Goal: Transaction & Acquisition: Purchase product/service

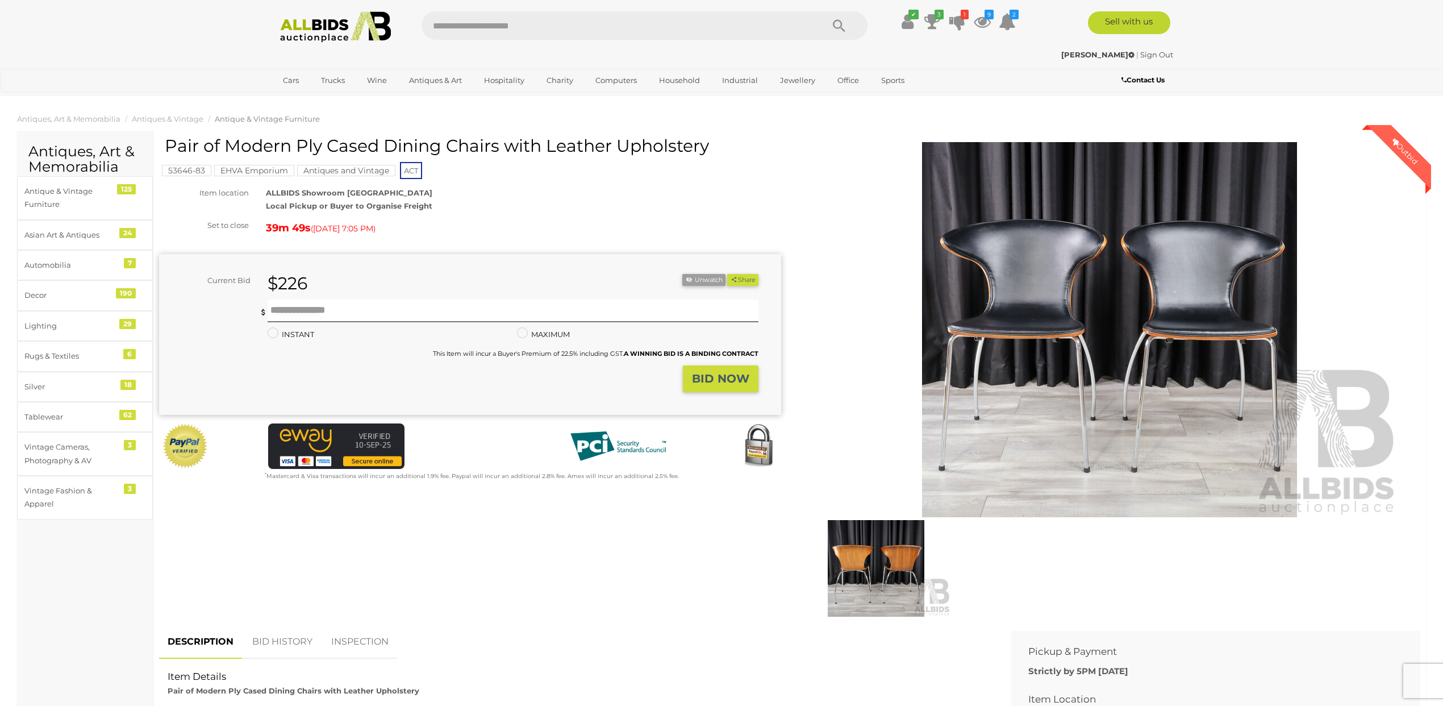
click at [847, 557] on img at bounding box center [876, 568] width 150 height 97
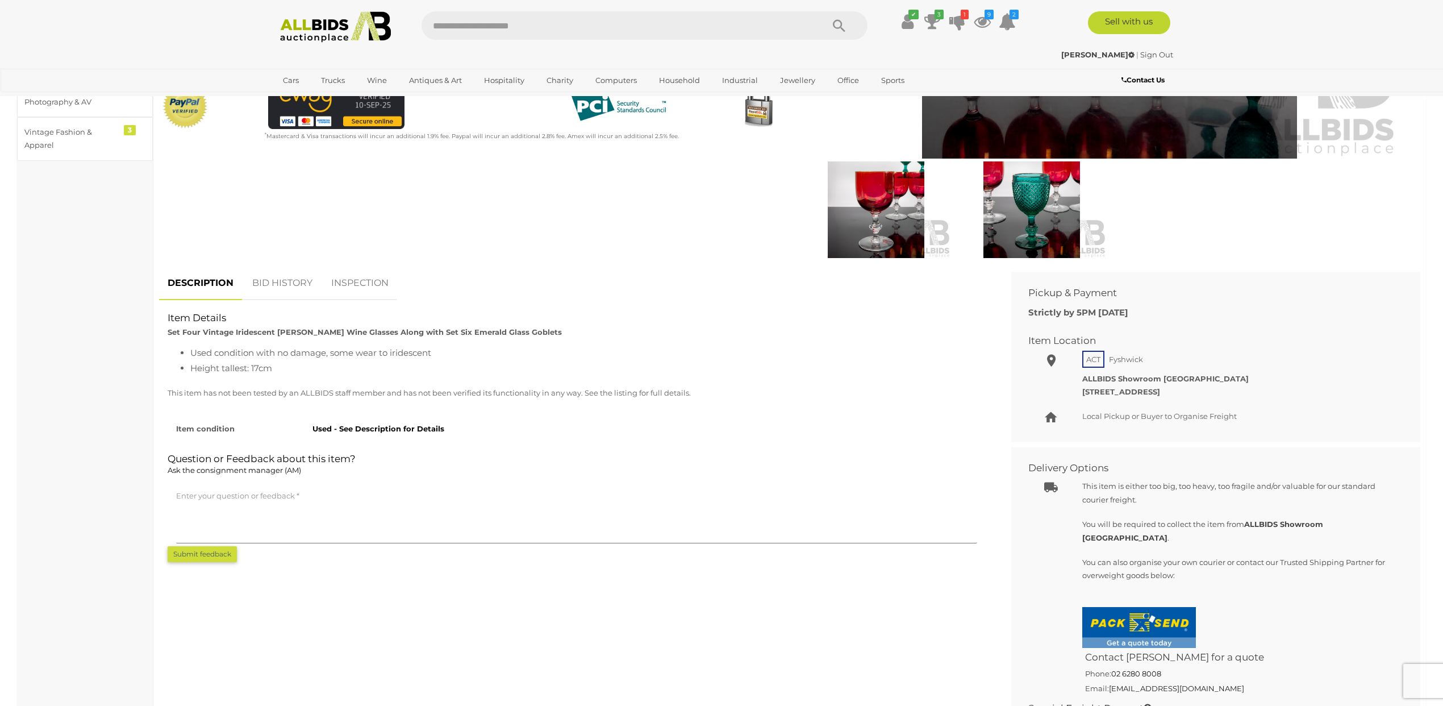
scroll to position [360, 0]
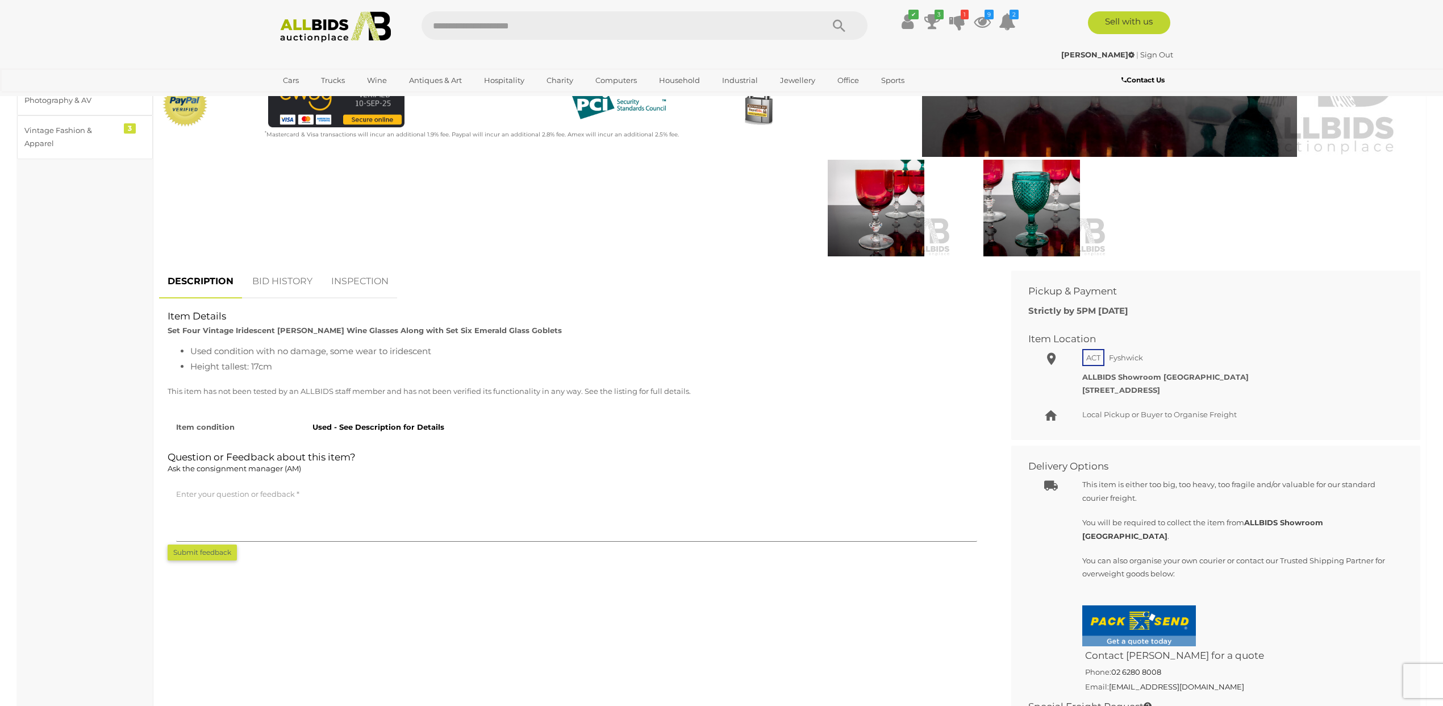
click at [298, 282] on link "BID HISTORY" at bounding box center [282, 282] width 77 height 34
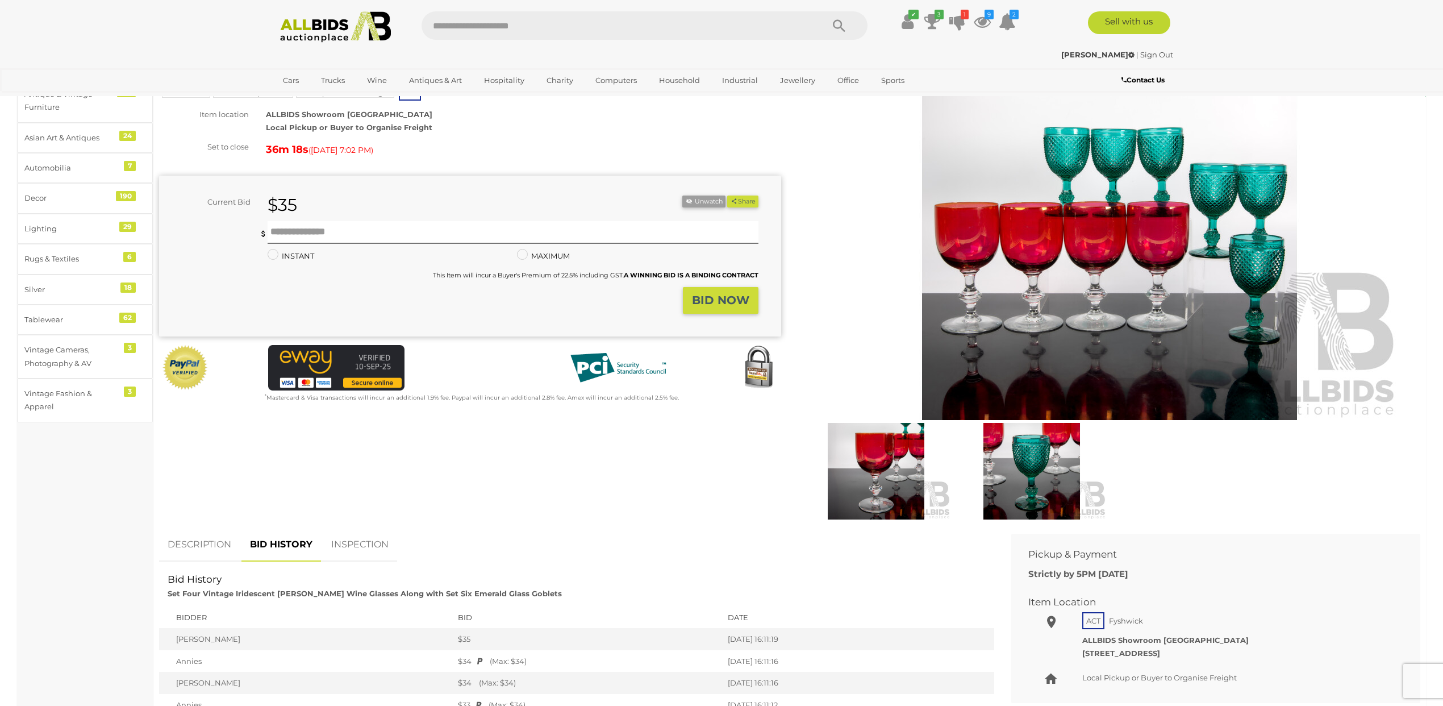
scroll to position [0, 0]
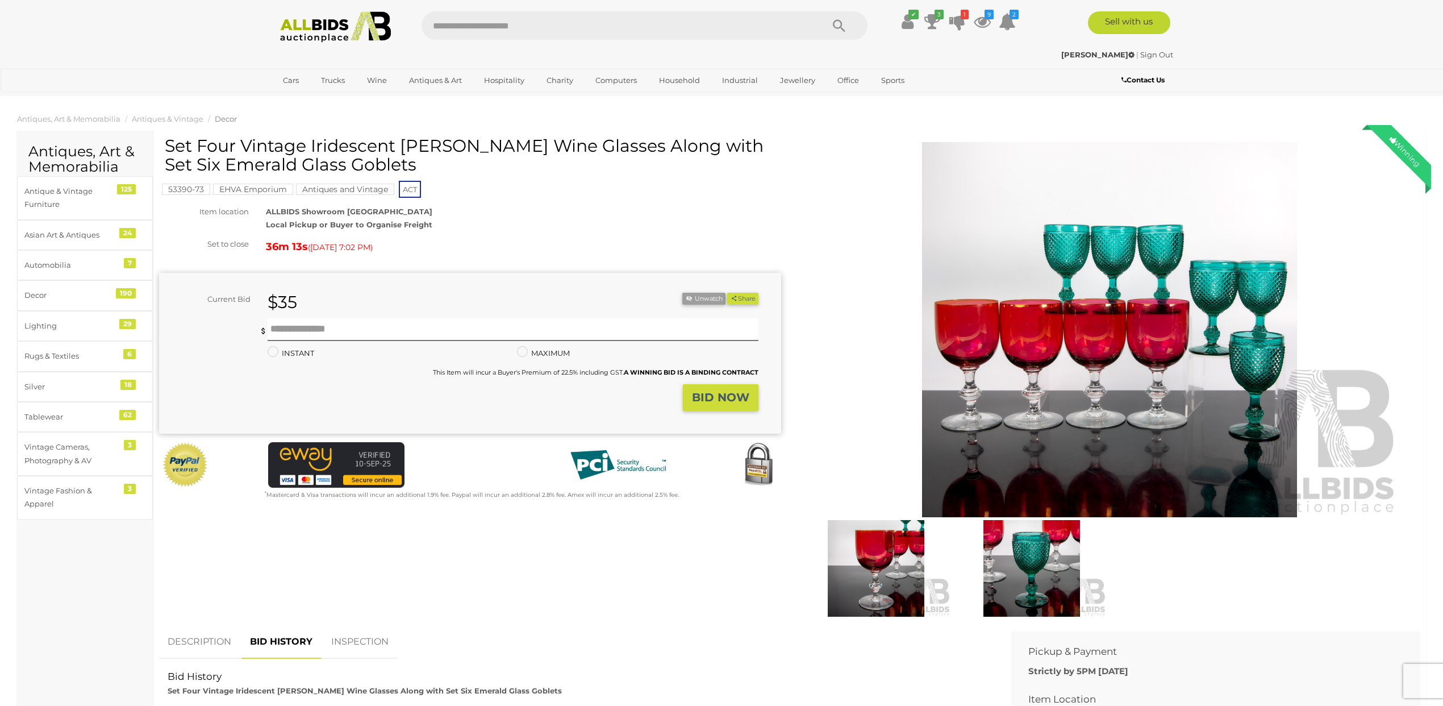
click at [1028, 392] on img at bounding box center [1110, 329] width 582 height 375
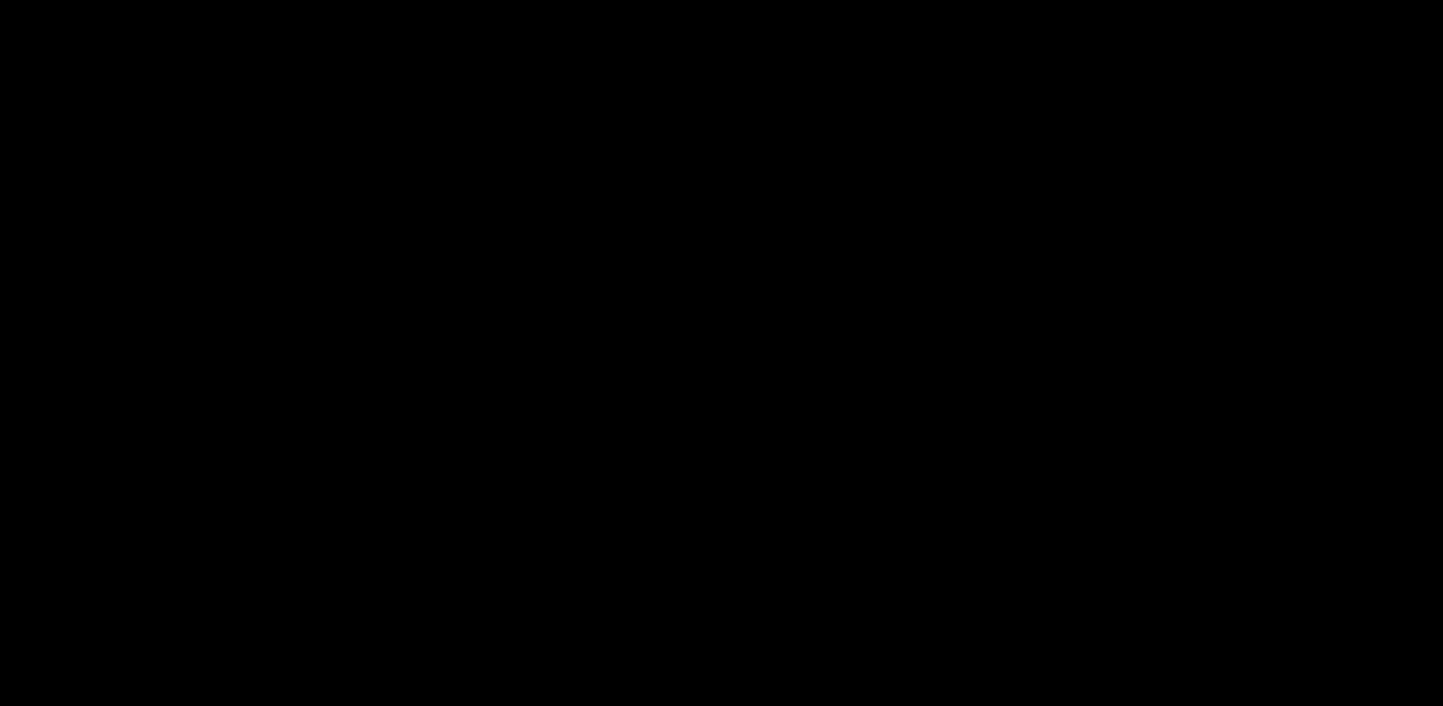
click at [1028, 392] on picture at bounding box center [722, 321] width 722 height 295
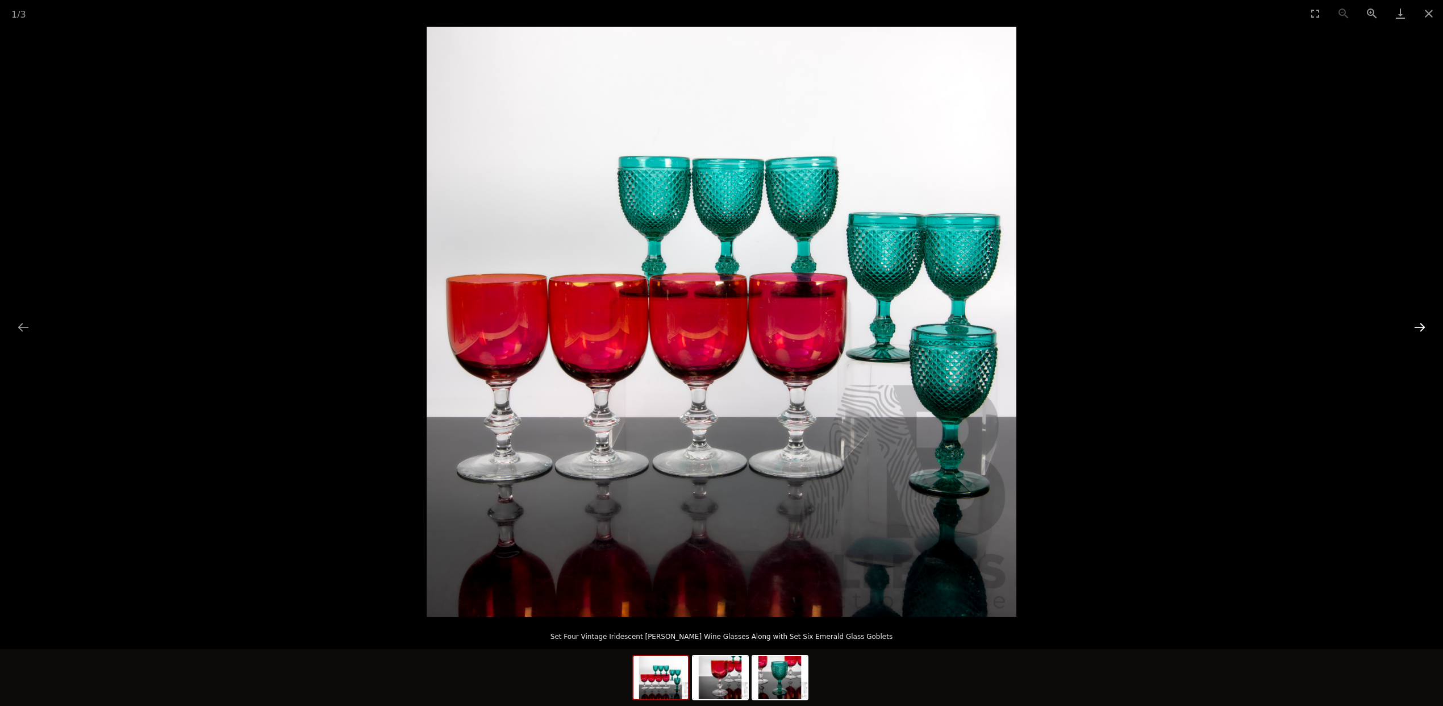
click at [1421, 328] on button "Next slide" at bounding box center [1420, 327] width 24 height 22
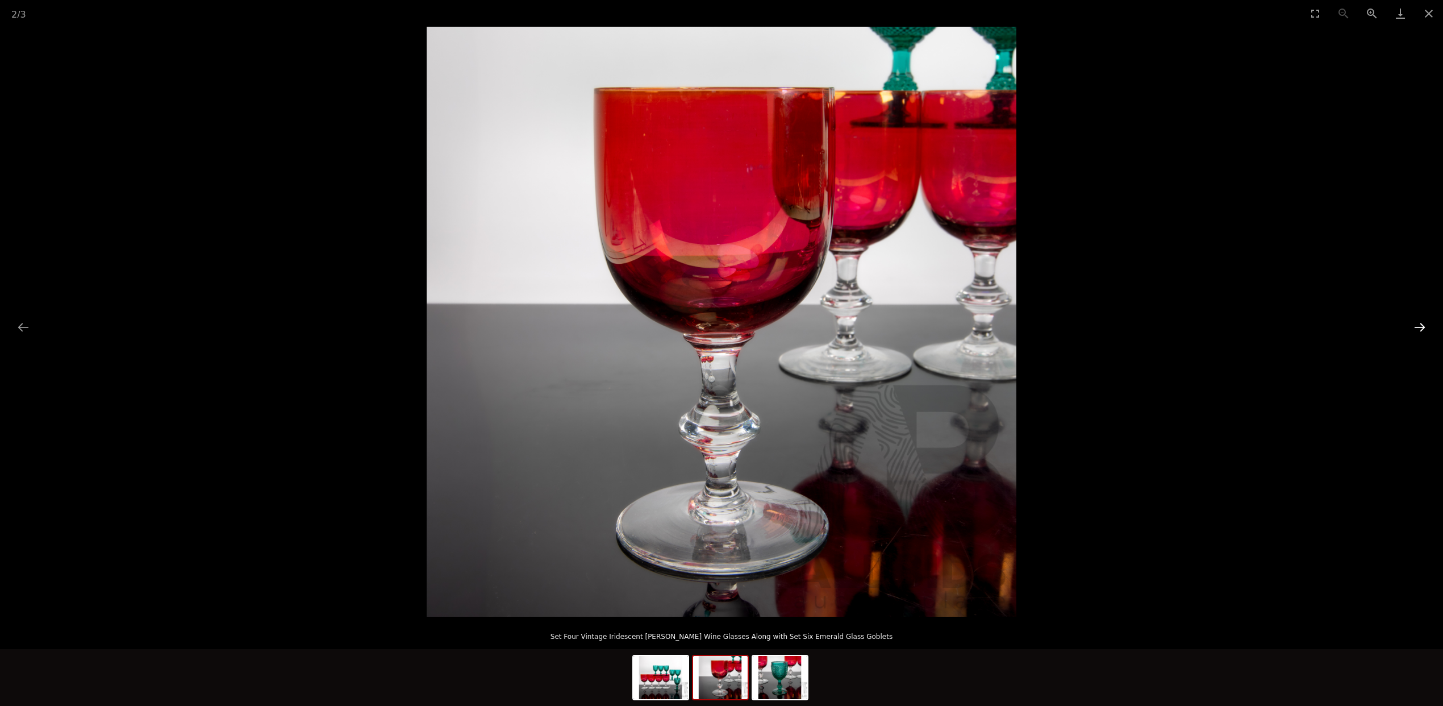
click at [1421, 328] on button "Next slide" at bounding box center [1420, 327] width 24 height 22
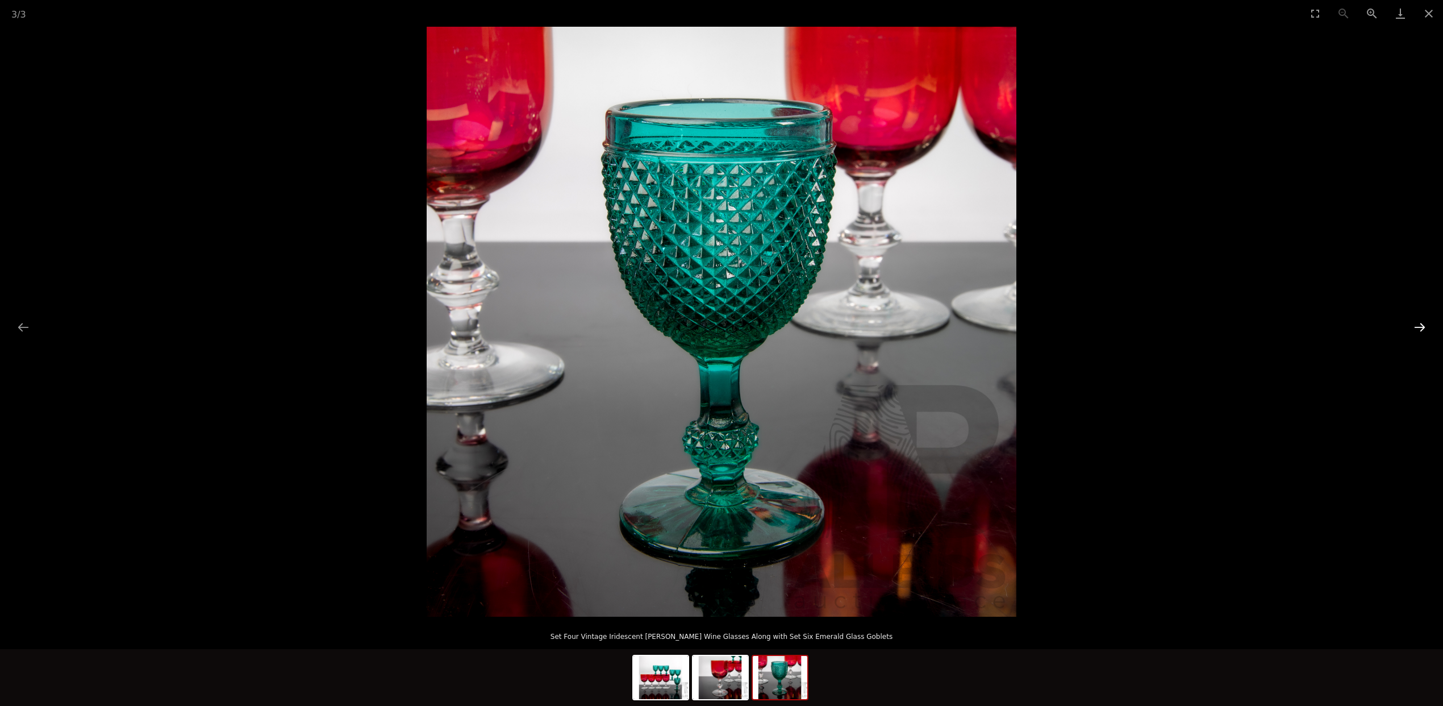
click at [1421, 328] on button "Next slide" at bounding box center [1420, 327] width 24 height 22
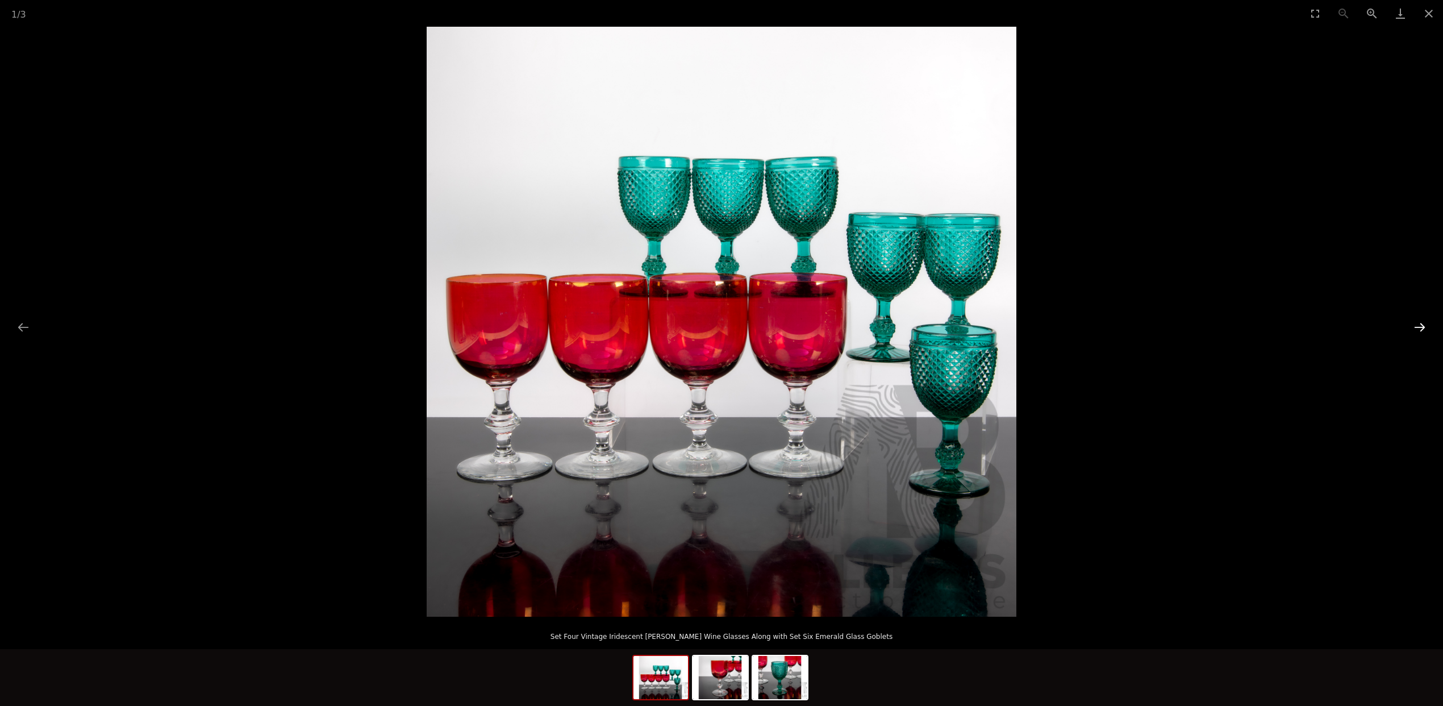
drag, startPoint x: 1421, startPoint y: 328, endPoint x: 1414, endPoint y: 327, distance: 6.8
click at [1420, 328] on button "Next slide" at bounding box center [1420, 327] width 24 height 22
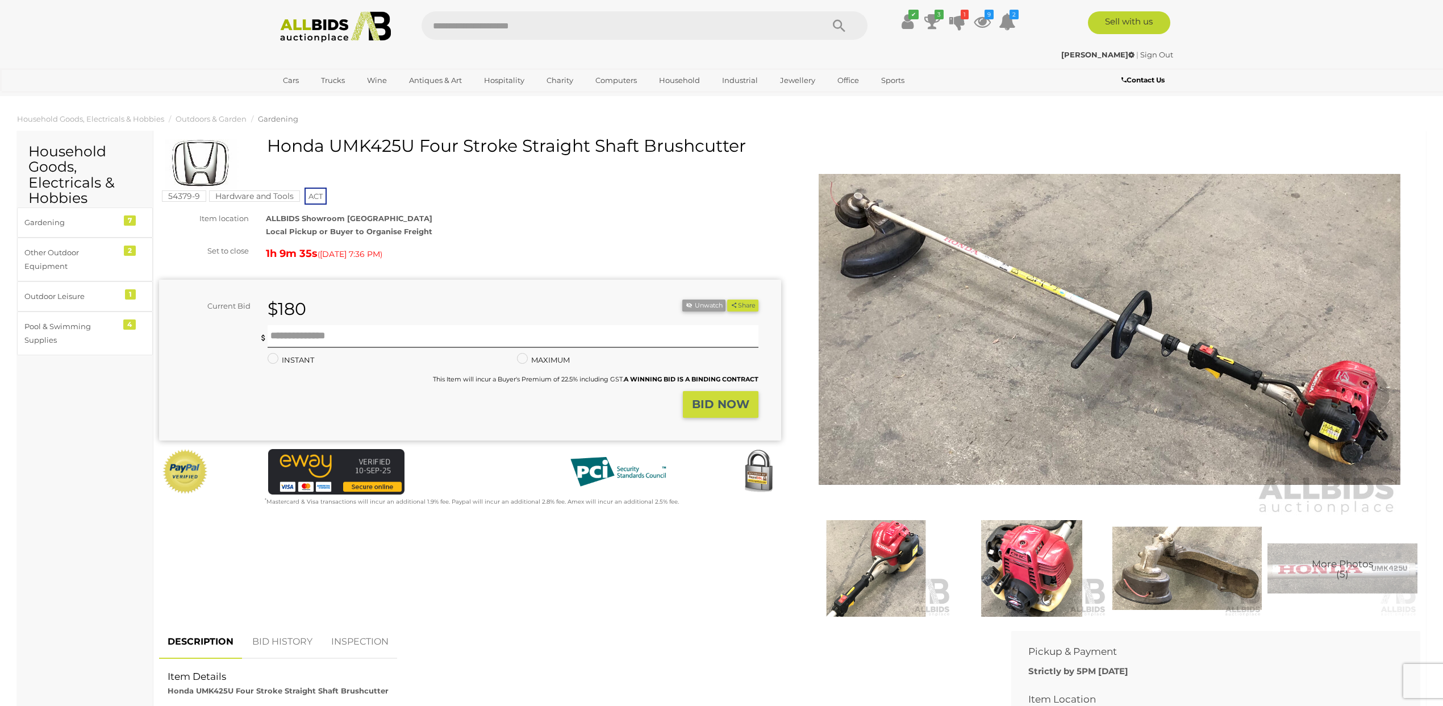
drag, startPoint x: 745, startPoint y: 147, endPoint x: 272, endPoint y: 141, distance: 473.9
click at [272, 141] on h1 "Honda UMK425U Four Stroke Straight Shaft Brushcutter" at bounding box center [472, 145] width 614 height 19
copy h1 "Honda UMK425U Four Stroke Straight Shaft Brushcutter"
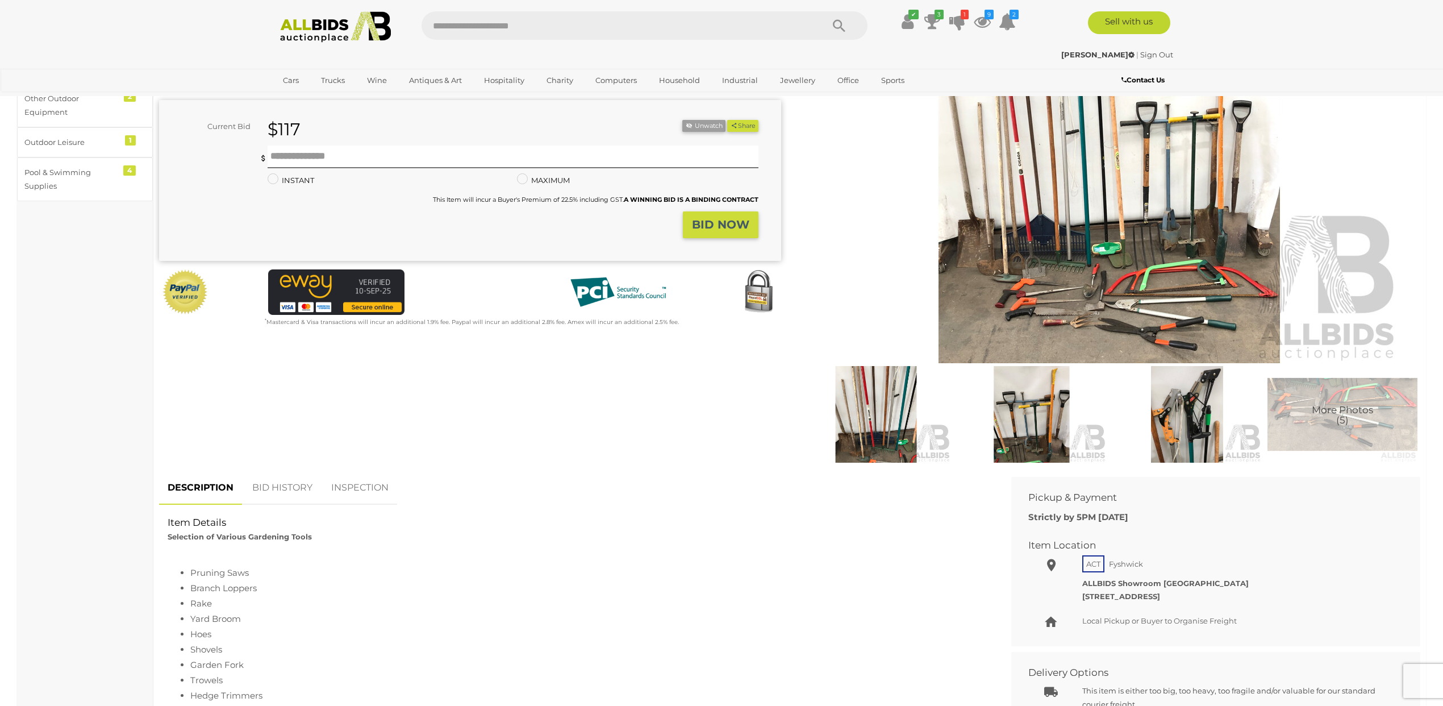
scroll to position [184, 0]
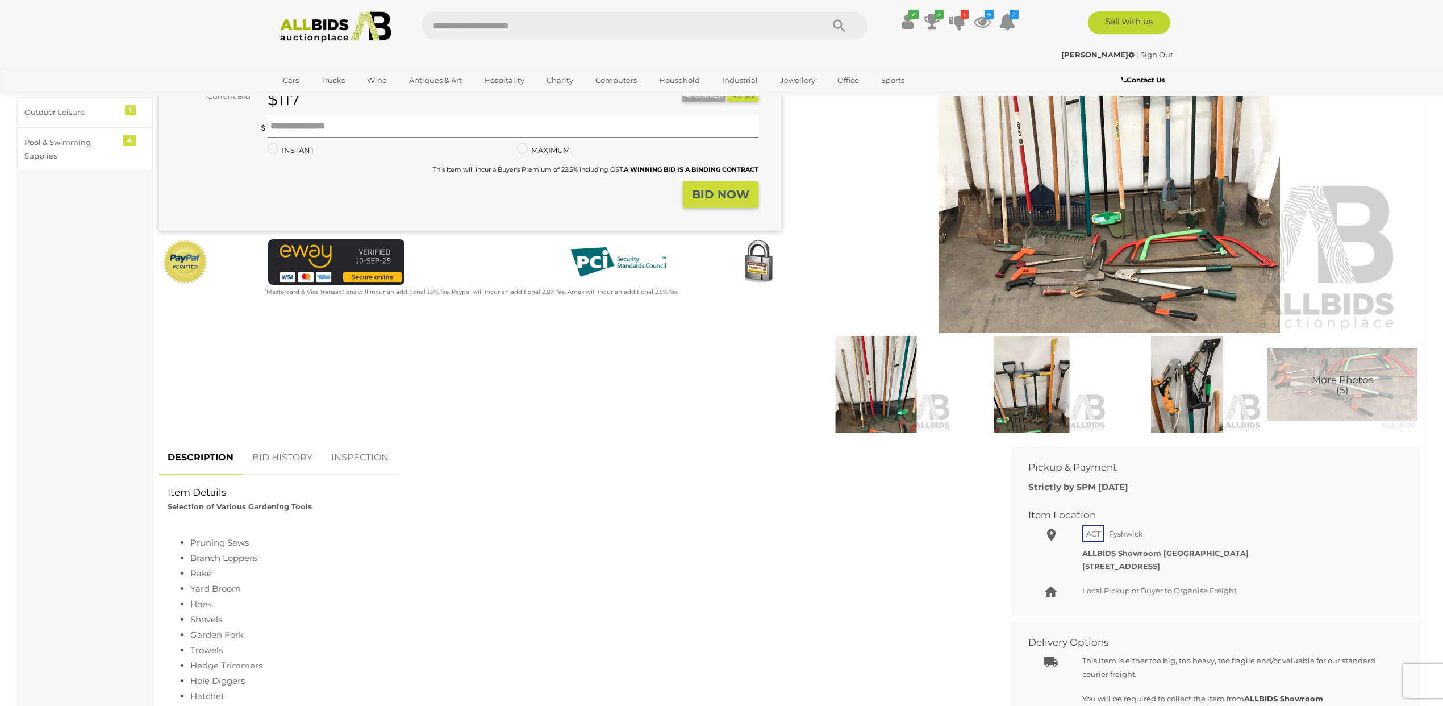
click at [297, 458] on link "BID HISTORY" at bounding box center [282, 458] width 77 height 34
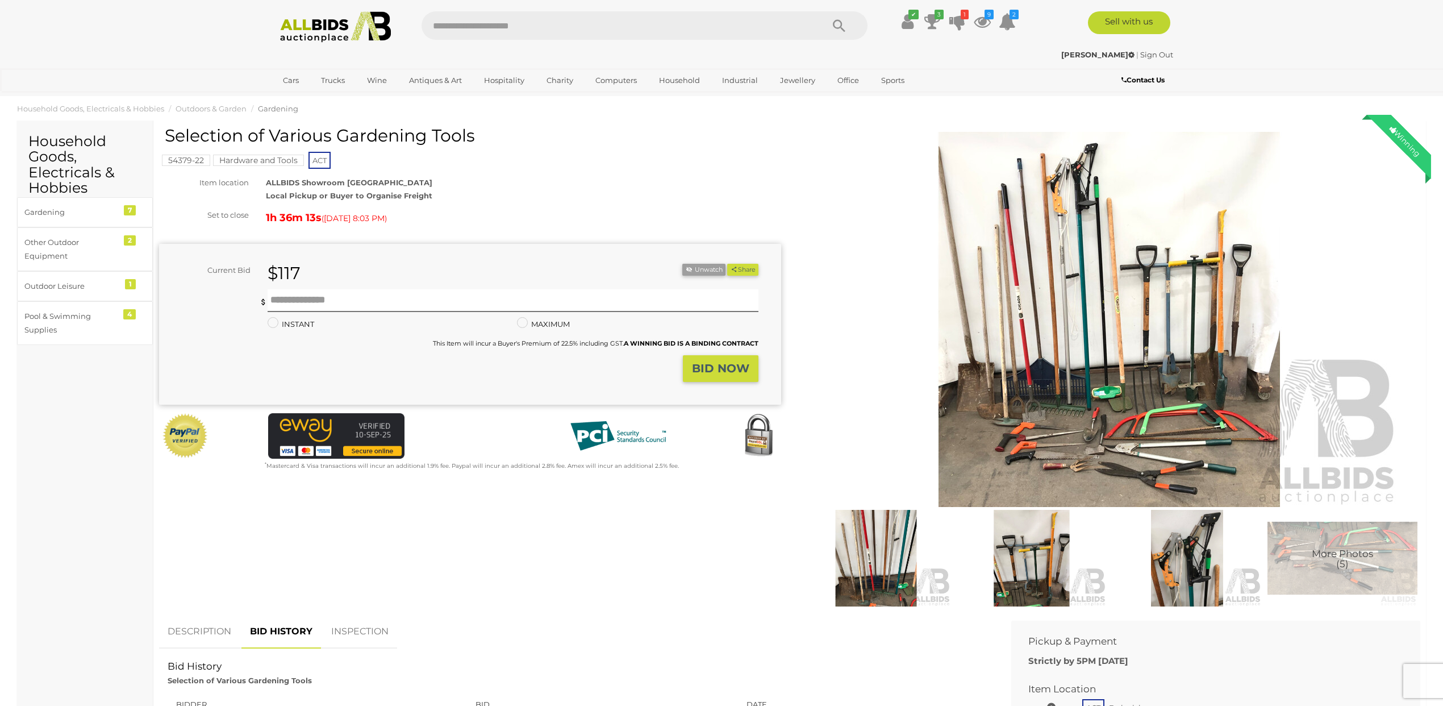
scroll to position [0, 0]
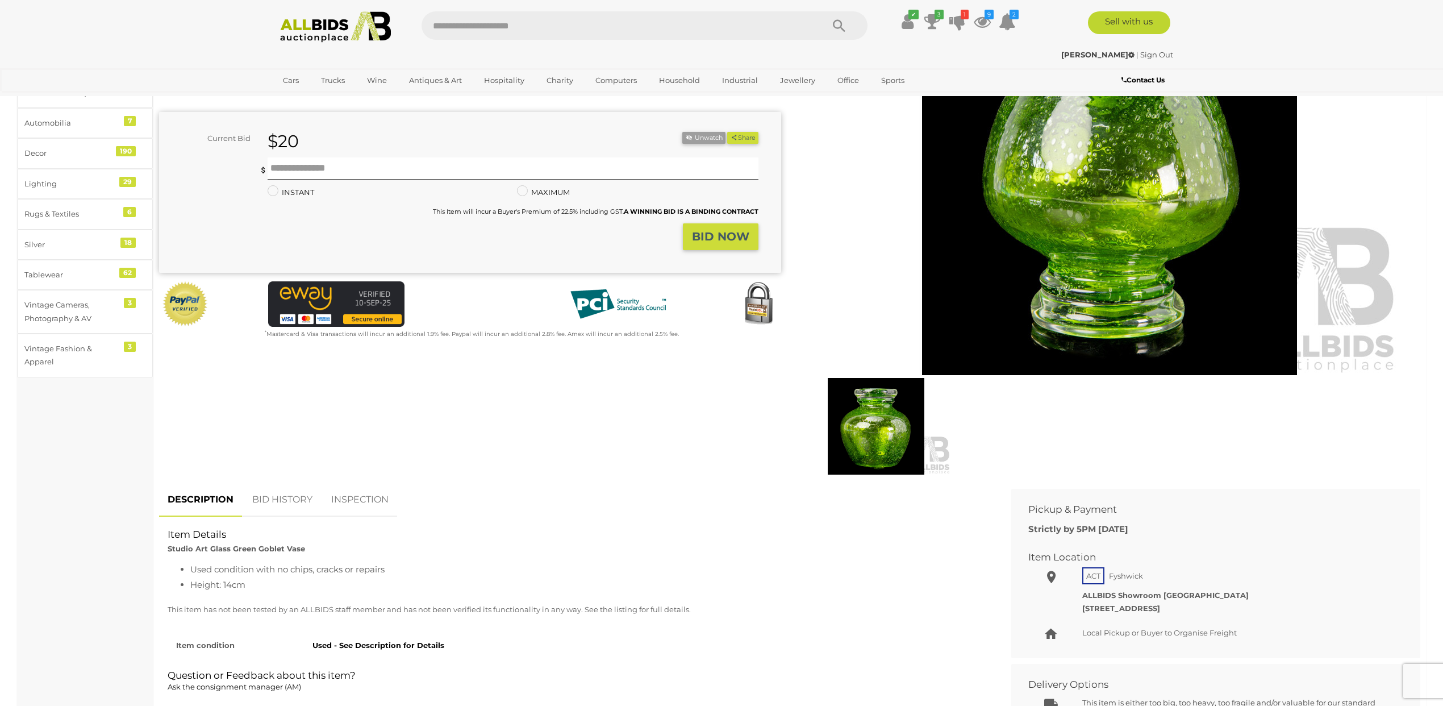
scroll to position [144, 0]
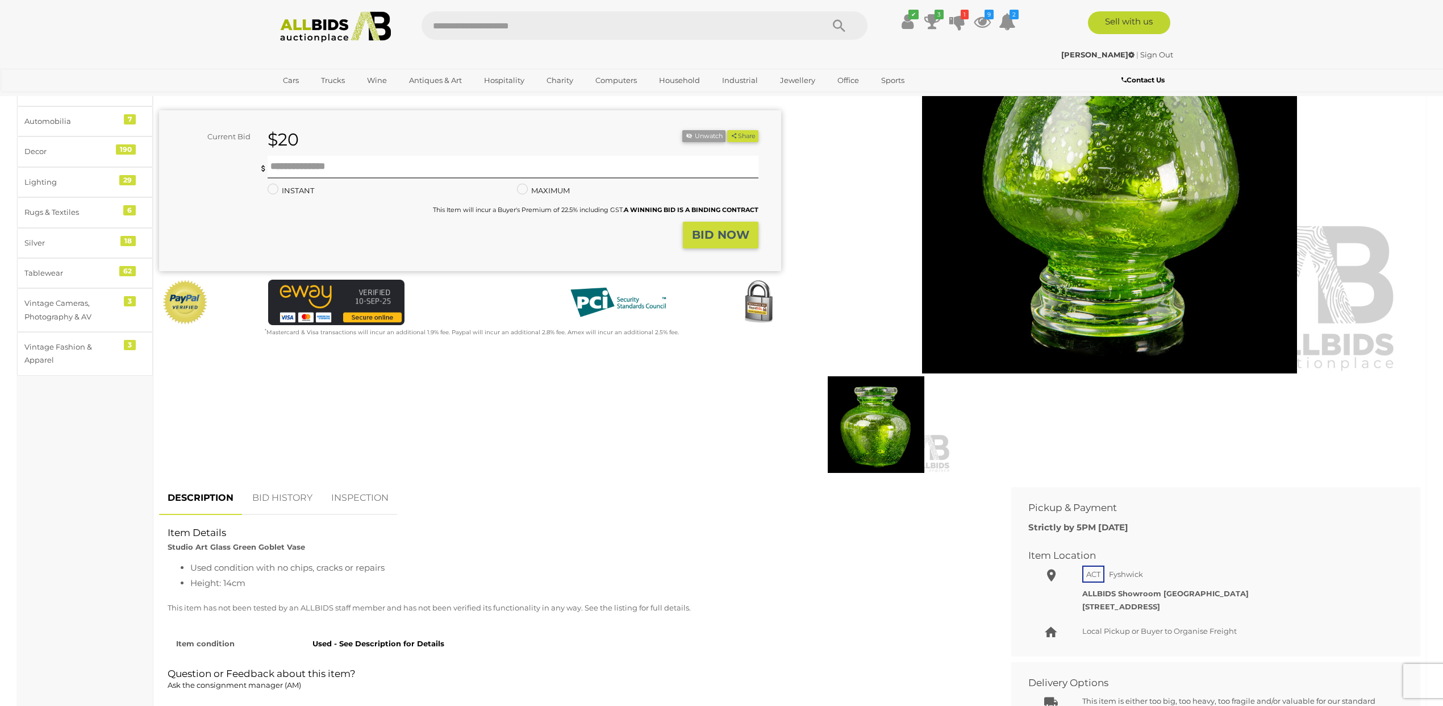
click at [289, 499] on link "BID HISTORY" at bounding box center [282, 498] width 77 height 34
